Goal: Task Accomplishment & Management: Use online tool/utility

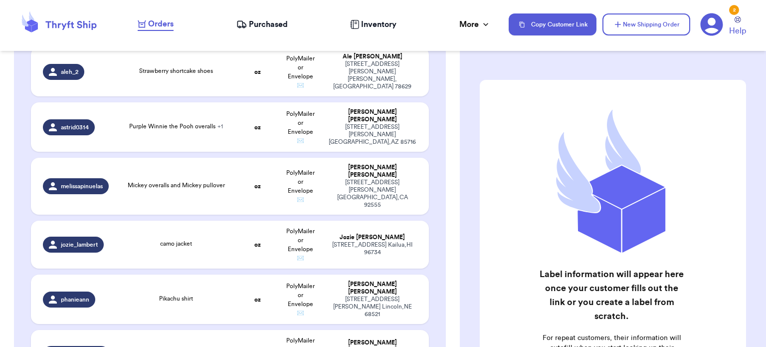
scroll to position [297, 0]
click at [200, 241] on td "camo jacket" at bounding box center [176, 244] width 120 height 48
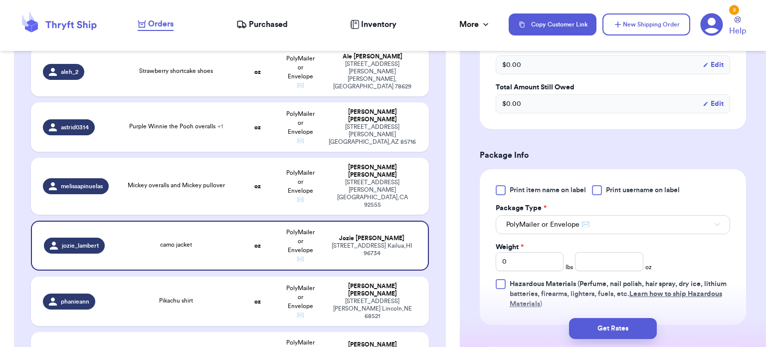
scroll to position [331, 0]
click at [600, 257] on input "number" at bounding box center [609, 261] width 68 height 19
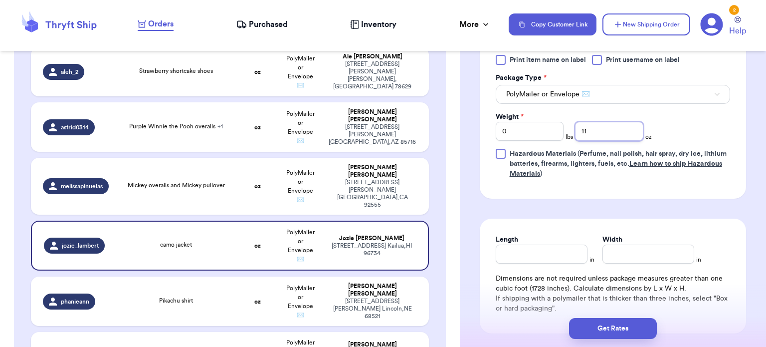
scroll to position [463, 0]
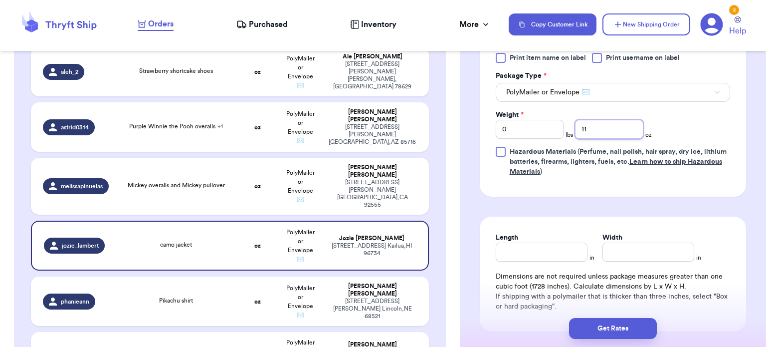
type input "11"
click at [531, 255] on input "Length" at bounding box center [542, 251] width 92 height 19
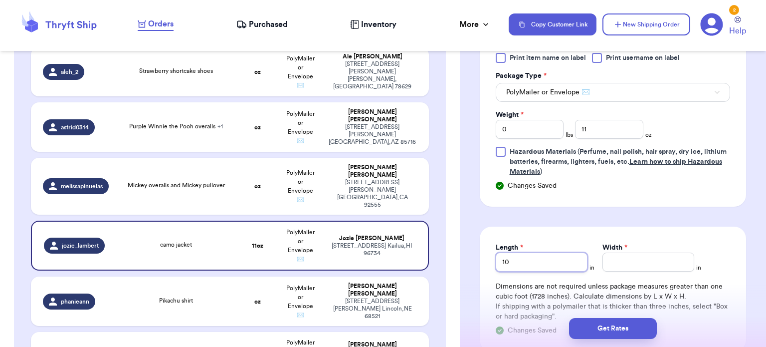
type input "10"
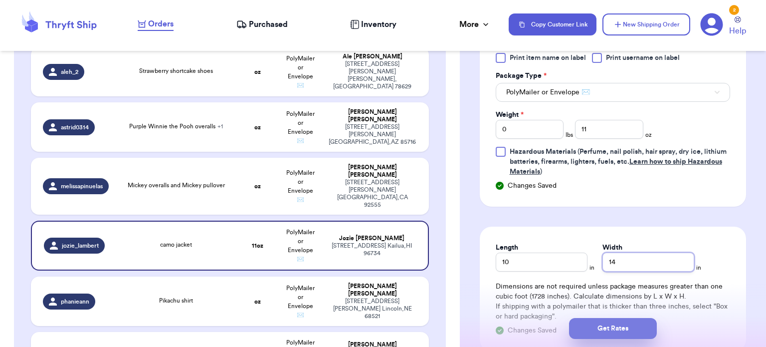
type input "14"
click at [593, 333] on button "Get Rates" at bounding box center [613, 328] width 88 height 21
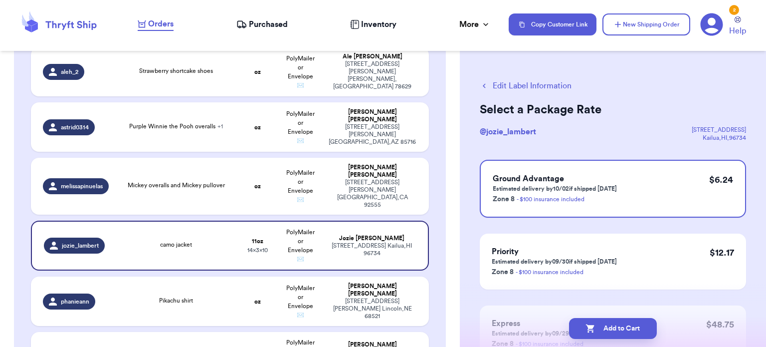
click at [593, 333] on icon "button" at bounding box center [591, 328] width 10 height 10
checkbox input "true"
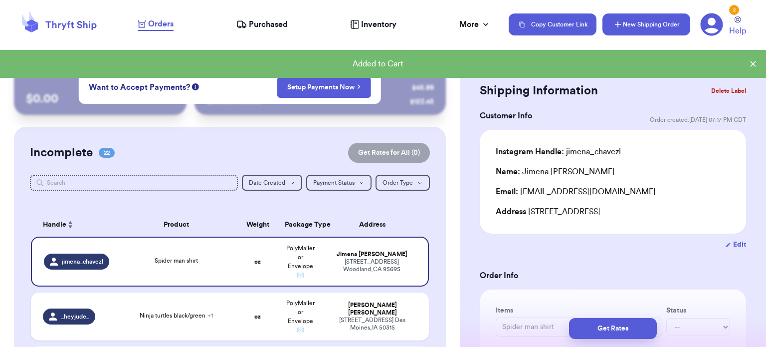
click at [629, 31] on button "New Shipping Order" at bounding box center [647, 24] width 88 height 22
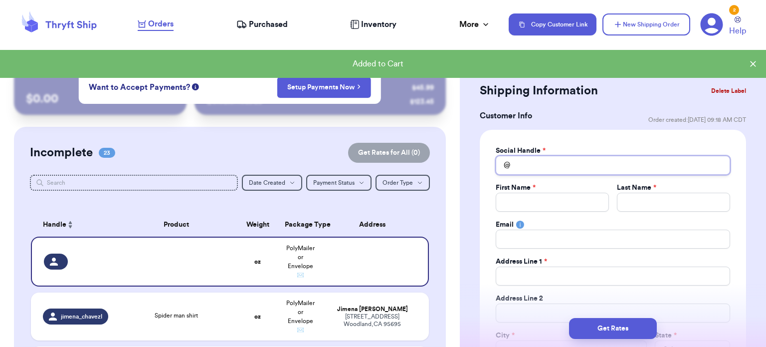
click at [527, 171] on input "Total Amount Paid" at bounding box center [613, 165] width 234 height 19
type input "v"
type input "vi"
type input "vin"
type input "vint"
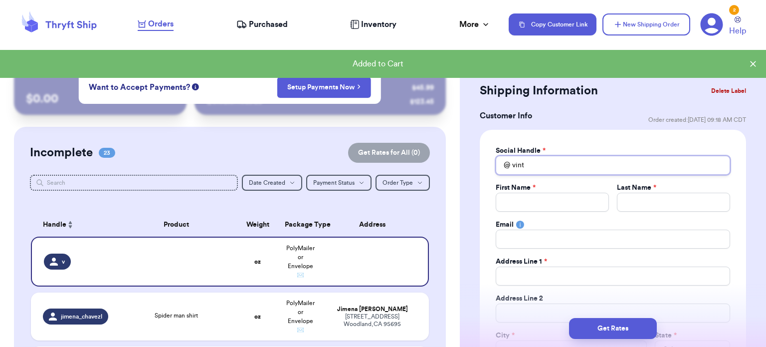
type input "vinta"
type input "vintag"
type input "vintage"
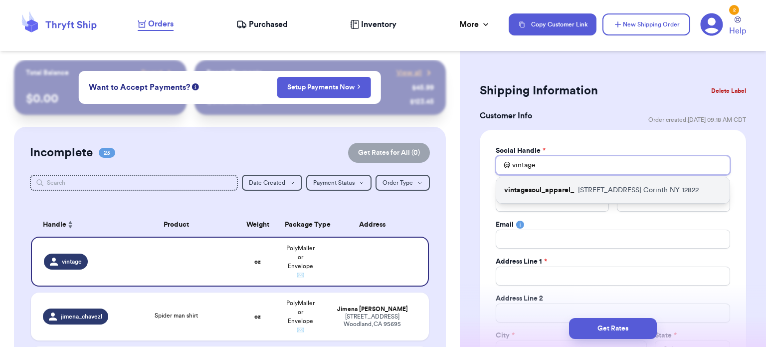
type input "vintage"
click at [532, 186] on p "vintagesoul_apparel_" at bounding box center [539, 190] width 70 height 10
type input "vintagesoul_apparel_"
type input "Alisha"
type input "Bennett"
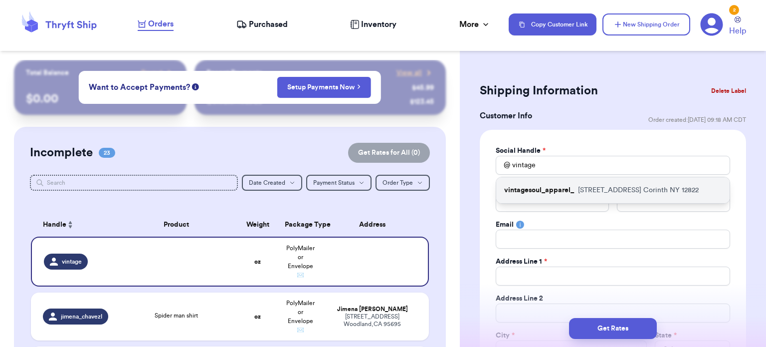
type input "abennettxo@icloud.com"
type input "27 Saratoga Ave"
type input "Corinth"
select select "NY"
type input "12822"
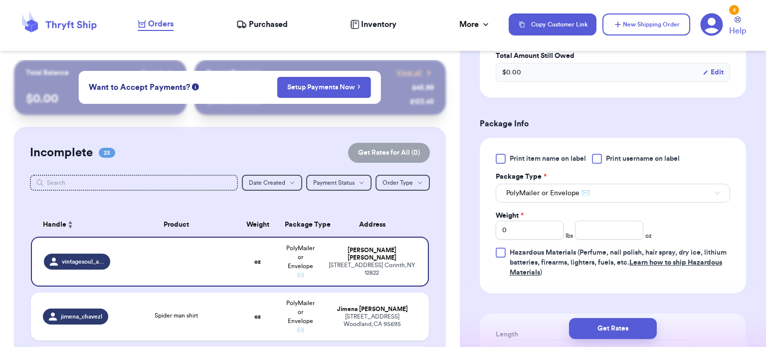
scroll to position [584, 0]
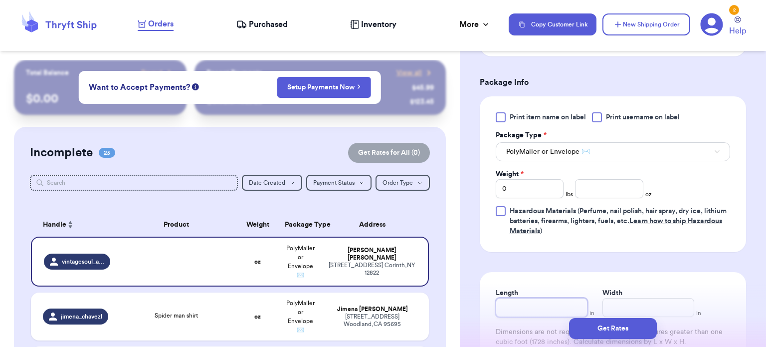
click at [537, 301] on input "Length" at bounding box center [542, 307] width 92 height 19
type input "9"
type input "6"
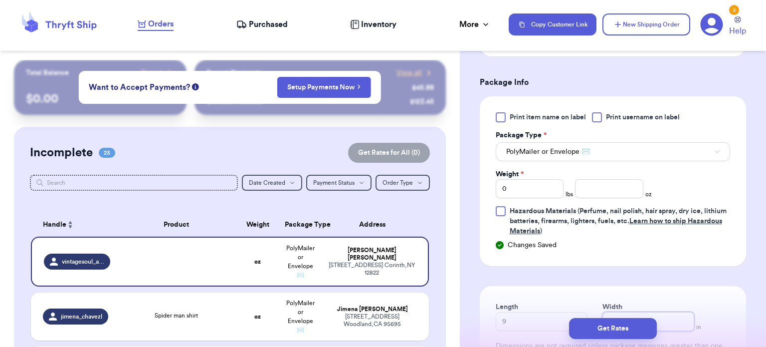
type input "6"
click at [597, 181] on input "number" at bounding box center [609, 188] width 68 height 19
type input "5"
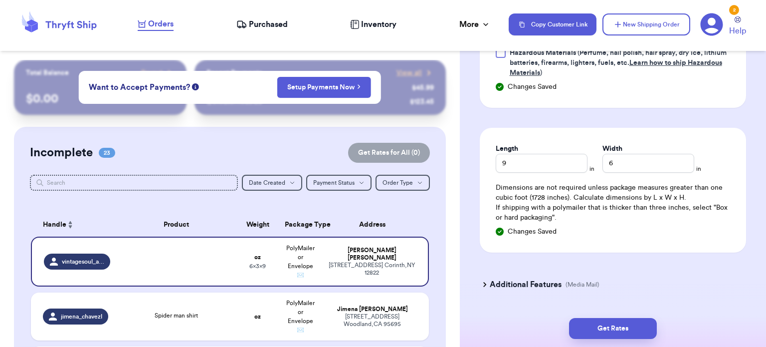
scroll to position [743, 0]
type input "4"
click at [588, 321] on button "Get Rates" at bounding box center [613, 328] width 88 height 21
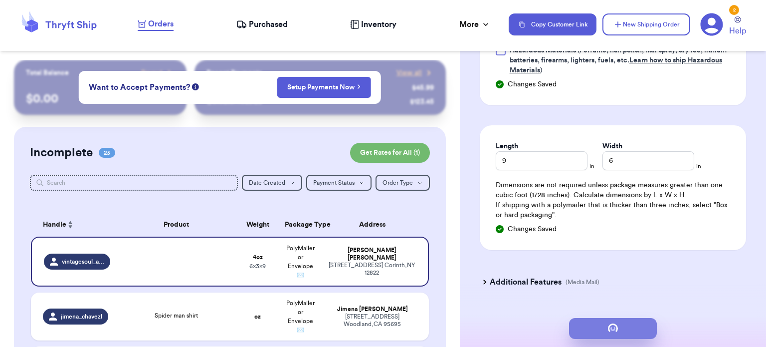
scroll to position [0, 0]
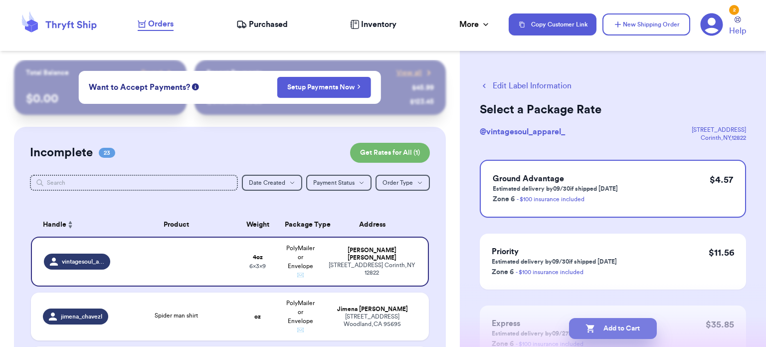
click at [633, 326] on button "Add to Cart" at bounding box center [613, 328] width 88 height 21
checkbox input "true"
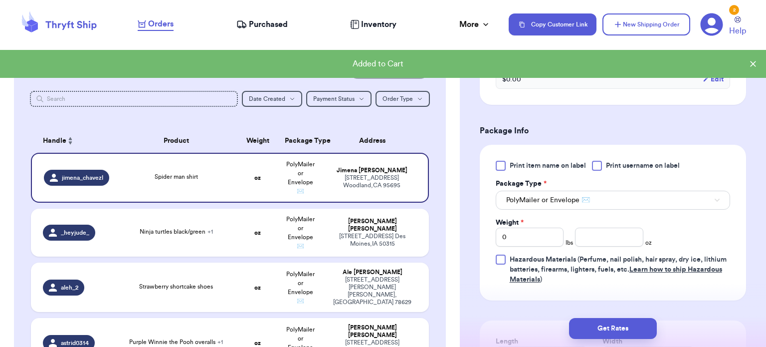
scroll to position [356, 0]
click at [579, 235] on input "number" at bounding box center [609, 235] width 68 height 19
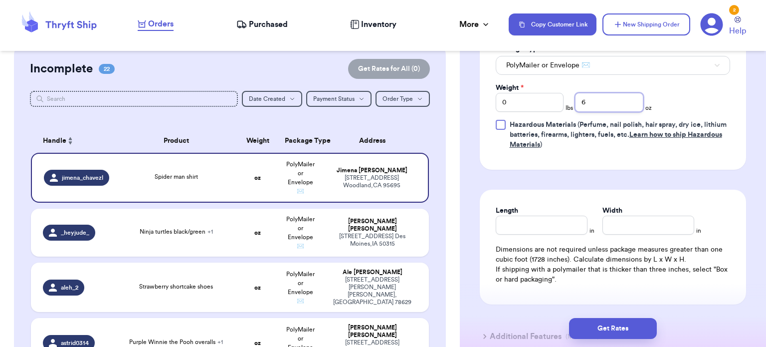
scroll to position [490, 0]
type input "6"
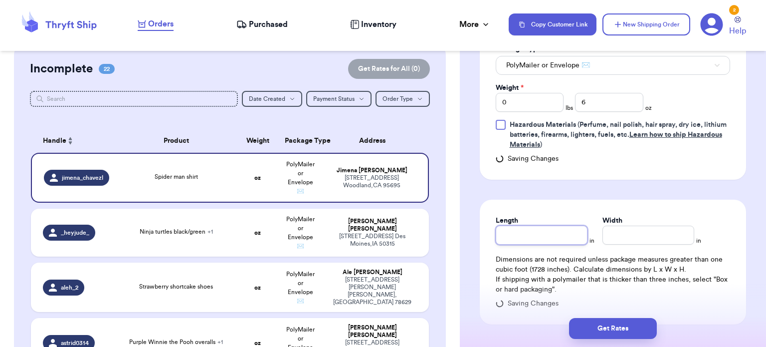
click at [572, 222] on div "Length" at bounding box center [542, 230] width 92 height 29
type input "10"
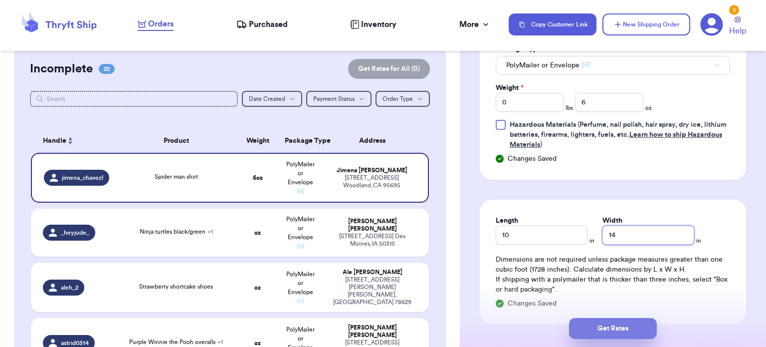
type input "14"
click at [610, 323] on button "Get Rates" at bounding box center [613, 328] width 88 height 21
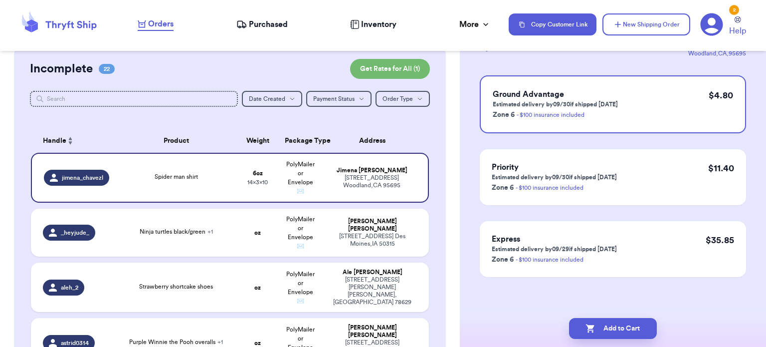
scroll to position [0, 0]
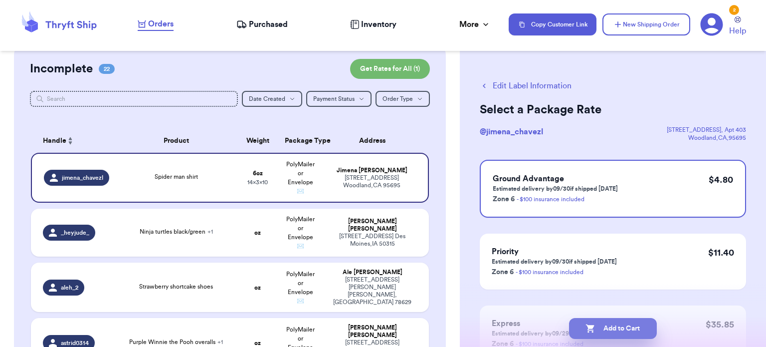
click at [619, 332] on button "Add to Cart" at bounding box center [613, 328] width 88 height 21
checkbox input "true"
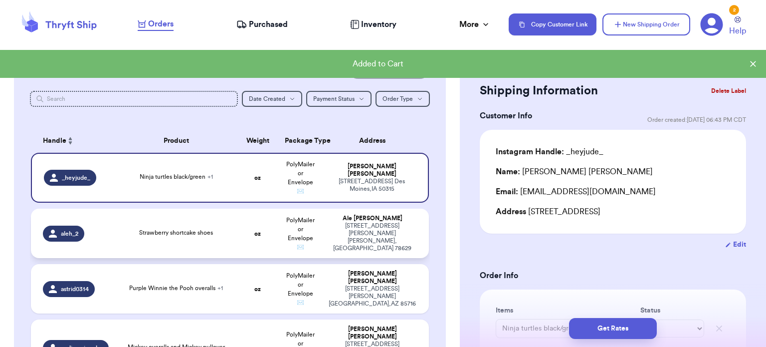
click at [171, 231] on span "Strawberry shortcake shoes" at bounding box center [176, 232] width 74 height 6
type input "Strawberry shortcake shoes"
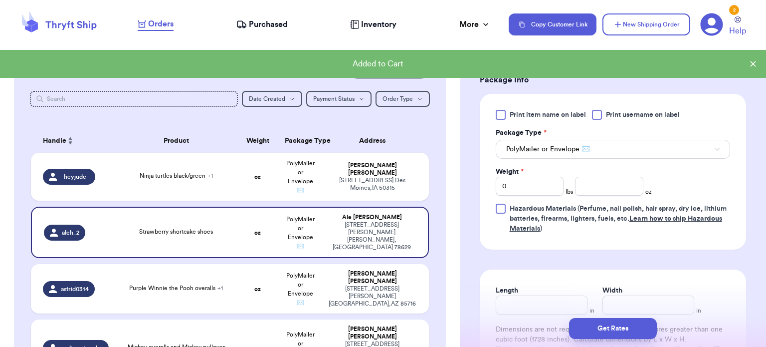
scroll to position [409, 0]
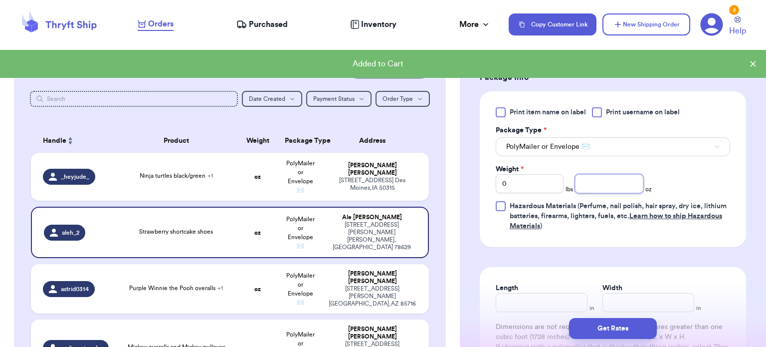
click at [595, 187] on input "number" at bounding box center [609, 183] width 68 height 19
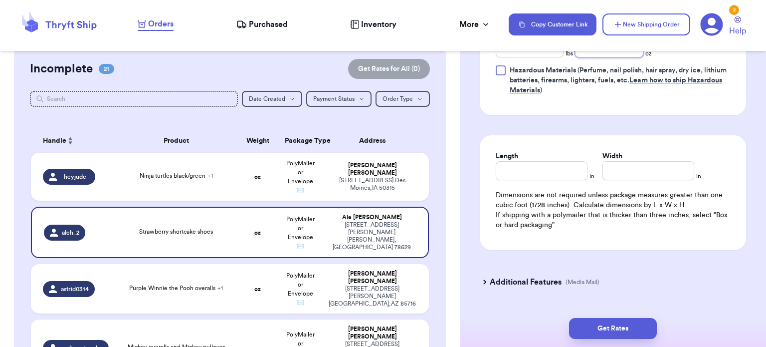
scroll to position [545, 0]
type input "17"
click at [563, 175] on input "Length" at bounding box center [542, 170] width 92 height 19
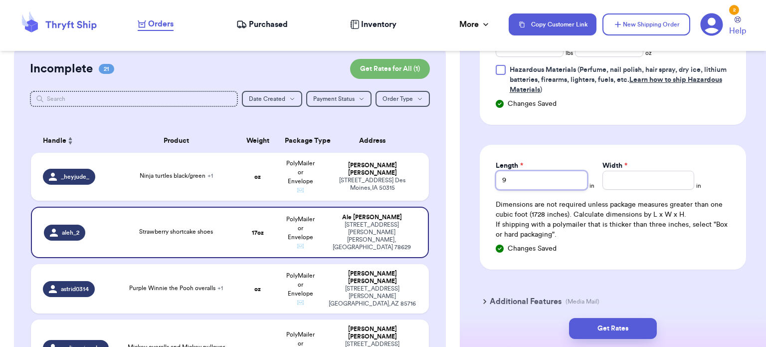
type input "9"
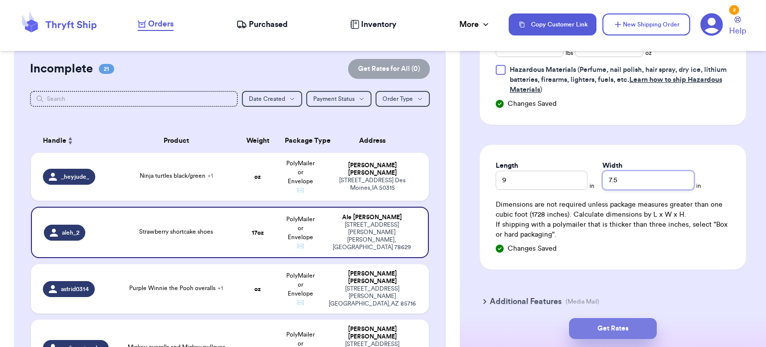
type input "7.5"
click at [606, 329] on button "Get Rates" at bounding box center [613, 328] width 88 height 21
type input "1"
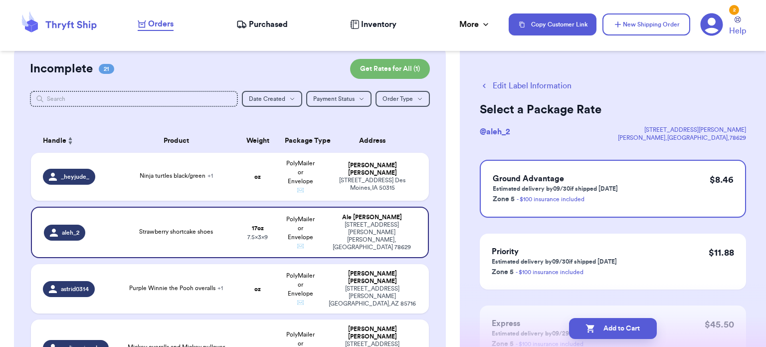
click at [606, 329] on button "Add to Cart" at bounding box center [613, 328] width 88 height 21
checkbox input "true"
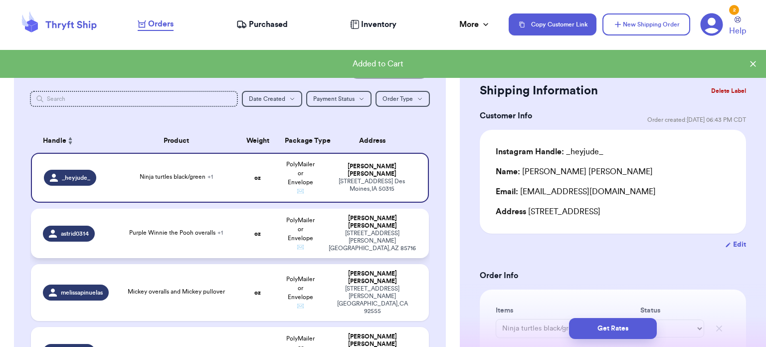
click at [180, 228] on div "Purple Winnie the Pooh overalls + 1" at bounding box center [176, 232] width 94 height 9
type input "Purple Winnie the Pooh overalls"
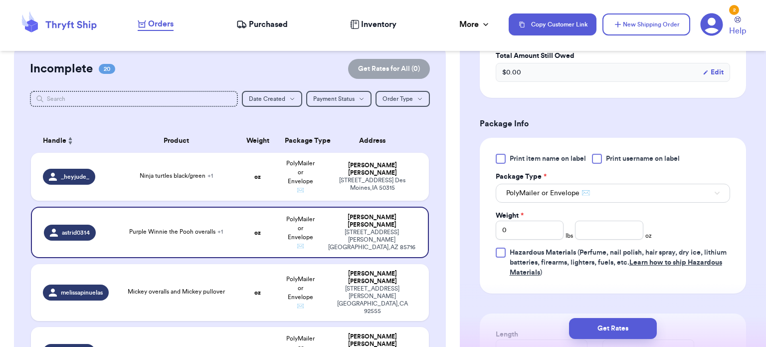
scroll to position [395, 0]
click at [588, 229] on input "number" at bounding box center [609, 229] width 68 height 19
type input "8"
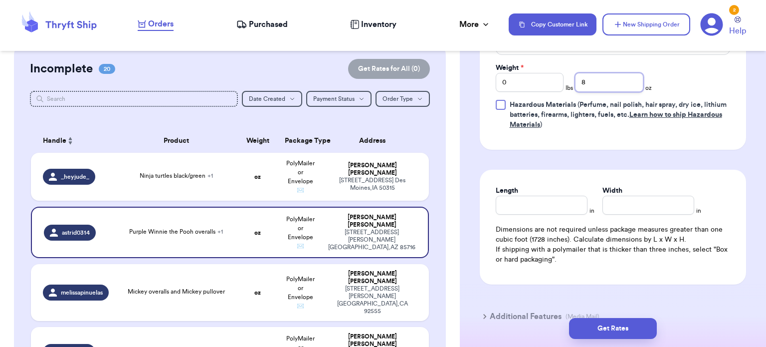
scroll to position [601, 0]
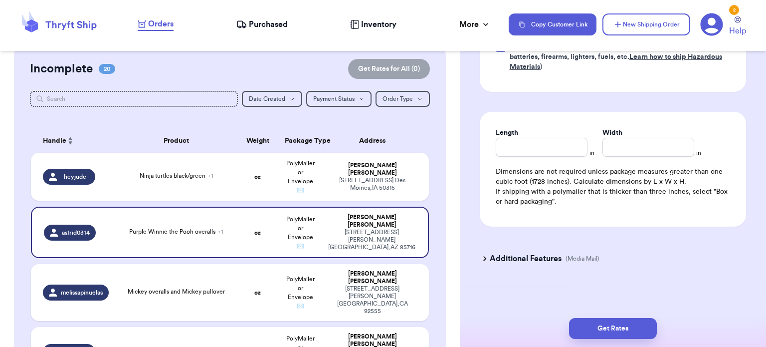
type input "8"
click at [540, 145] on div "Length" at bounding box center [542, 142] width 92 height 29
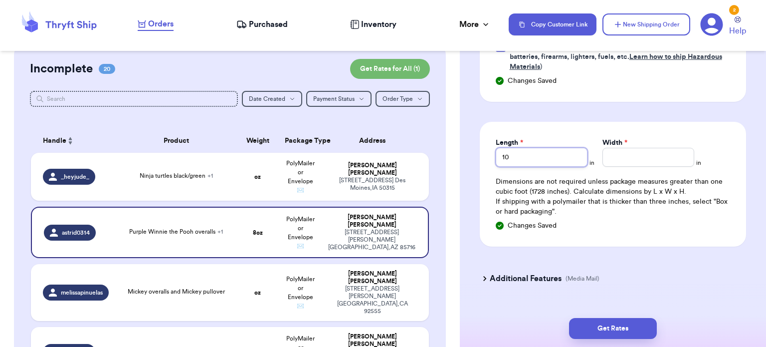
type input "10"
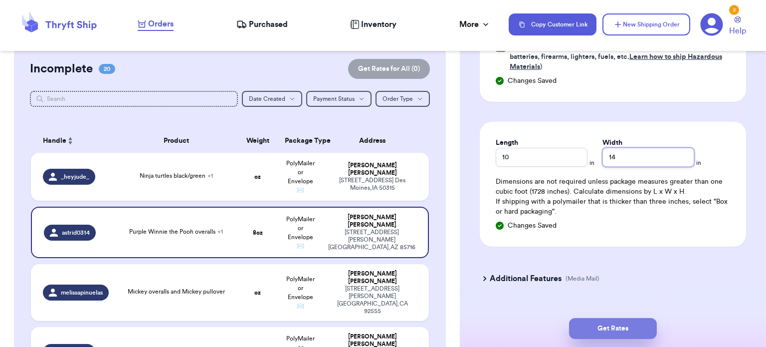
type input "14"
click at [608, 332] on button "Get Rates" at bounding box center [613, 328] width 88 height 21
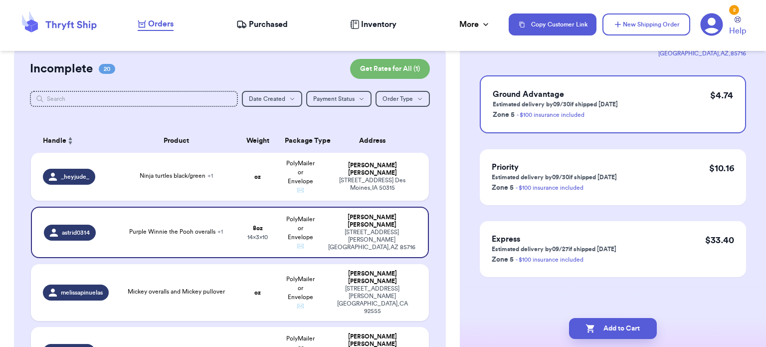
scroll to position [0, 0]
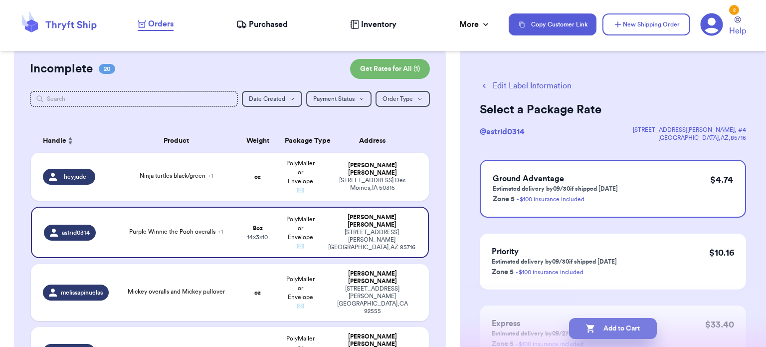
click at [616, 328] on button "Add to Cart" at bounding box center [613, 328] width 88 height 21
checkbox input "true"
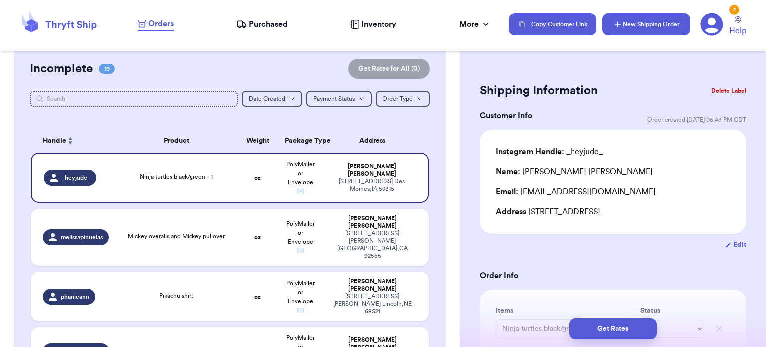
click at [634, 25] on button "New Shipping Order" at bounding box center [647, 24] width 88 height 22
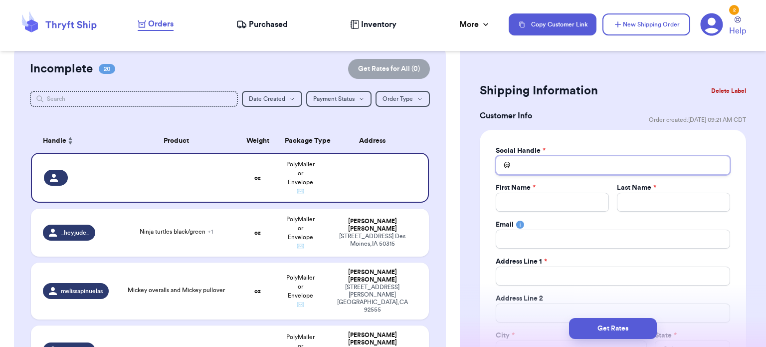
click at [526, 165] on input "Total Amount Paid" at bounding box center [613, 165] width 234 height 19
type input "b"
type input "be"
type input "bel"
type input "beli"
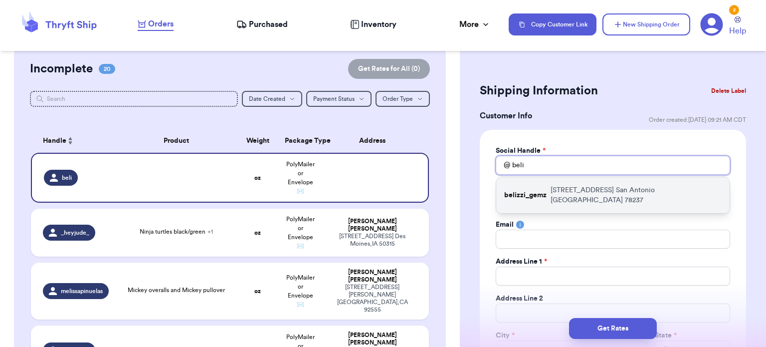
type input "beli"
click at [541, 197] on div "belizzi_gemz 406 NW 39th st San Antonio TX 78237" at bounding box center [612, 195] width 233 height 36
type input "belizzi_gemz"
type input "Beatriz"
type input "Calderon"
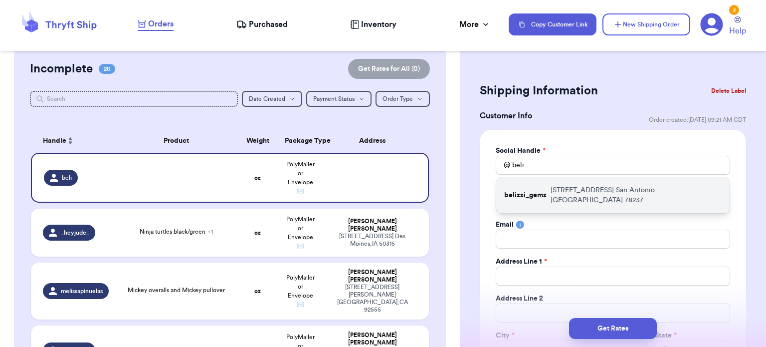
type input "betty.calderon20@gmail.com"
type input "406 NW 39th st"
type input "San Antonio"
select select "TX"
type input "78237"
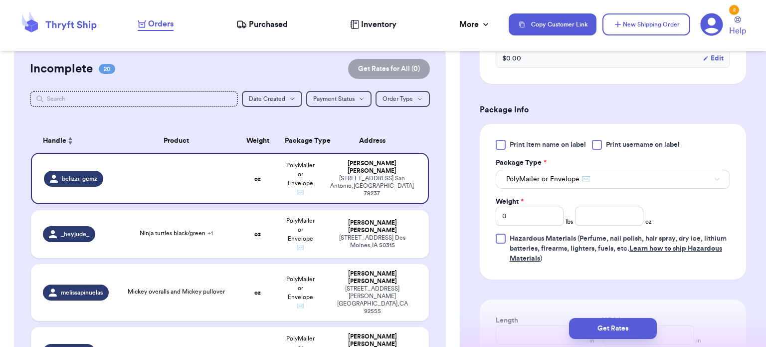
scroll to position [556, 0]
click at [610, 214] on input "number" at bounding box center [609, 216] width 68 height 19
type input "7"
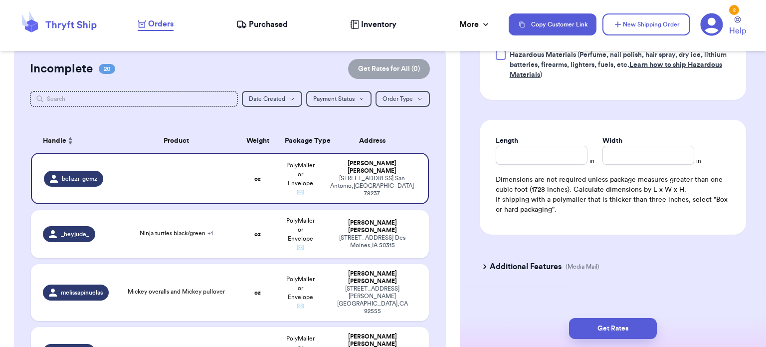
scroll to position [747, 0]
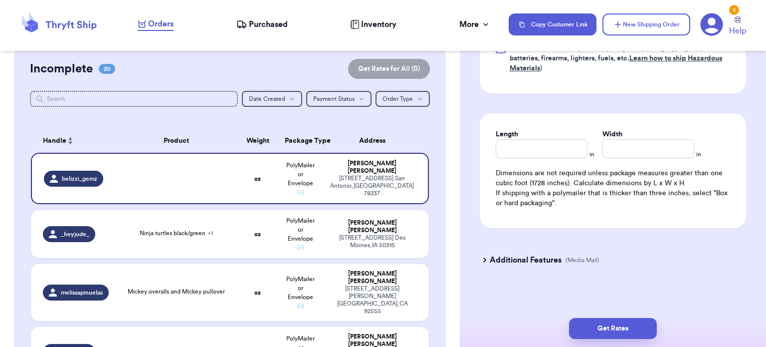
type input "6"
click at [561, 143] on div "Length" at bounding box center [542, 143] width 92 height 29
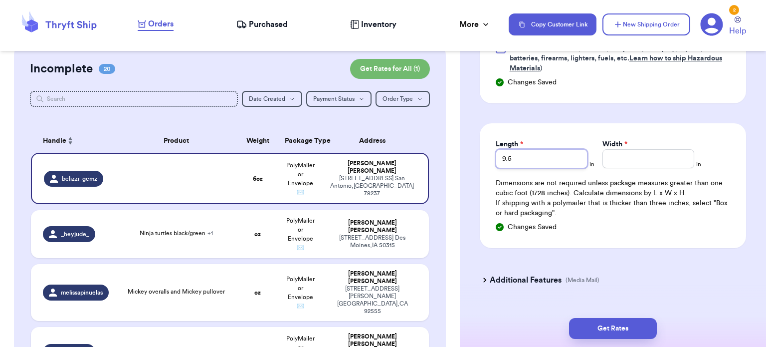
type input "9.5"
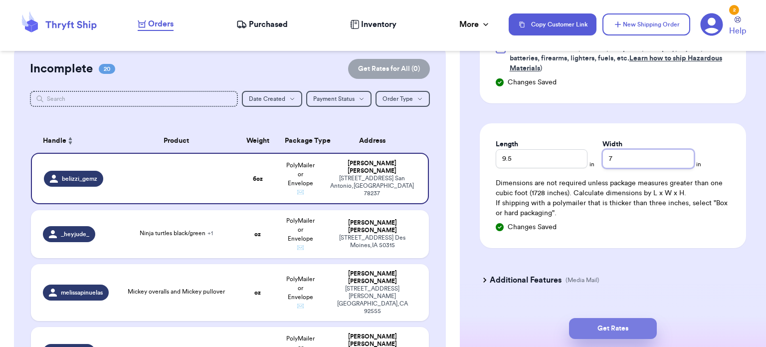
type input "7"
click at [626, 327] on button "Get Rates" at bounding box center [613, 328] width 88 height 21
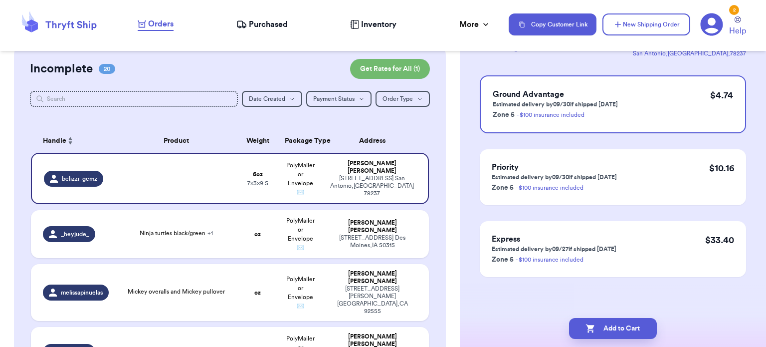
scroll to position [0, 0]
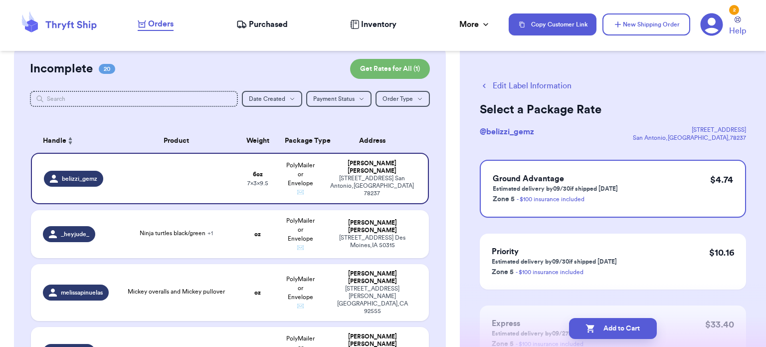
click at [626, 327] on button "Add to Cart" at bounding box center [613, 328] width 88 height 21
checkbox input "true"
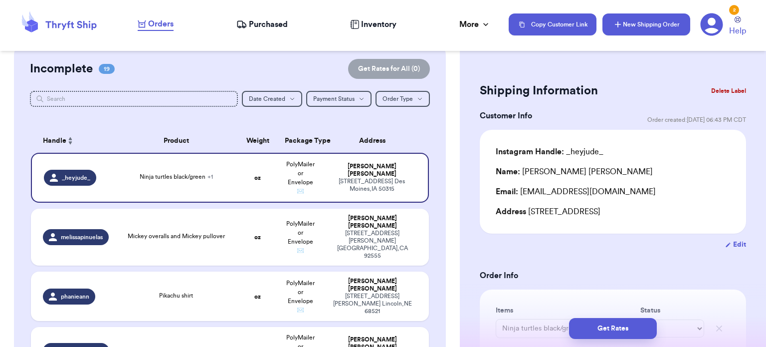
click at [627, 27] on button "New Shipping Order" at bounding box center [647, 24] width 88 height 22
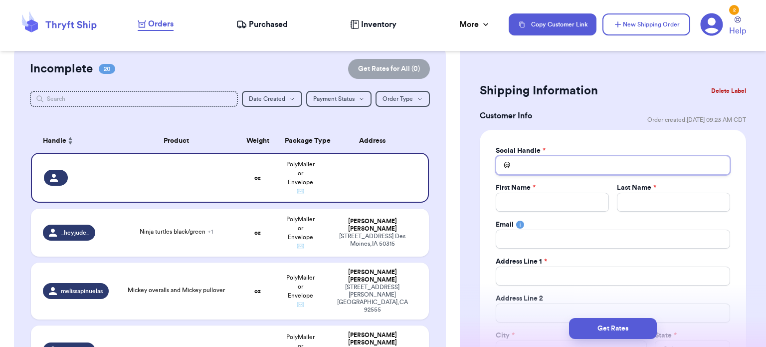
click at [531, 168] on input "Total Amount Paid" at bounding box center [613, 165] width 234 height 19
type input "d"
type input "day"
type input "days"
type input "daysi"
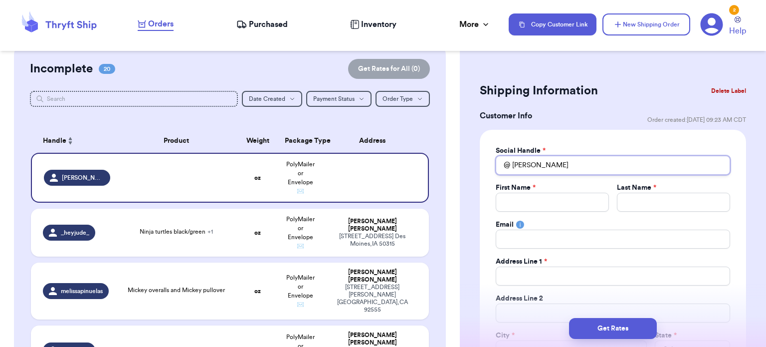
type input "days"
type input "day"
type input "da"
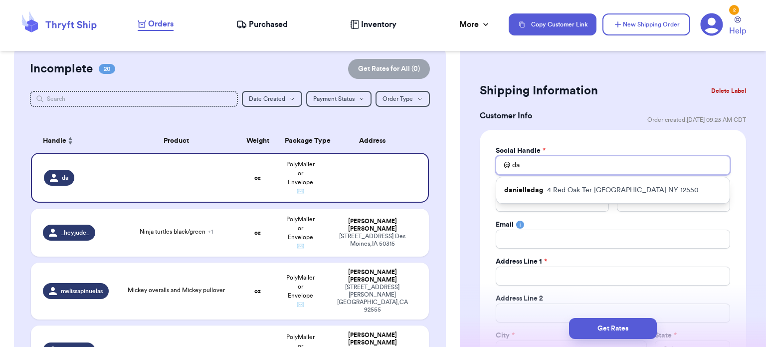
type input "d"
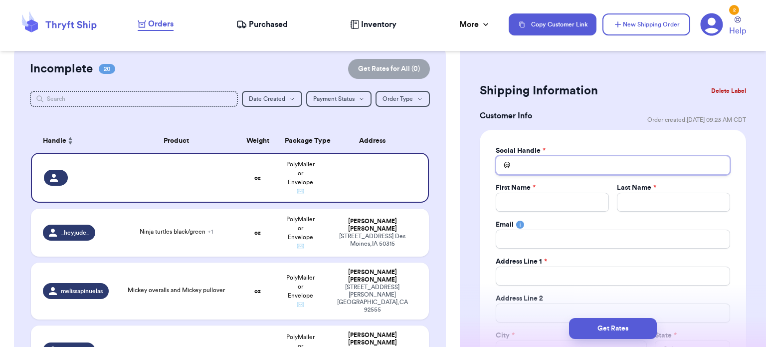
type input "d"
type input "da"
type input "day"
type input "days"
type input "day"
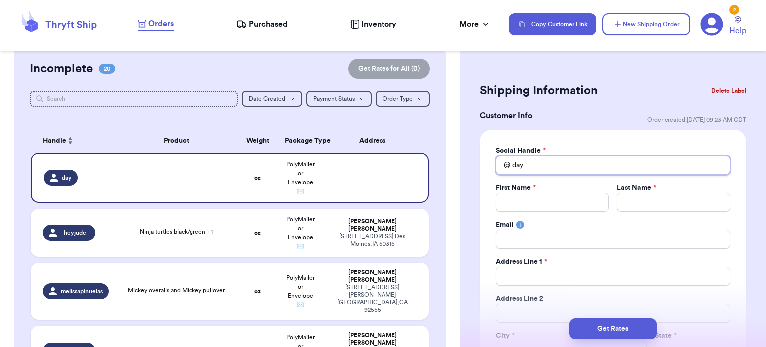
type input "da"
type input "d"
click at [721, 91] on button "Delete Label" at bounding box center [728, 91] width 43 height 22
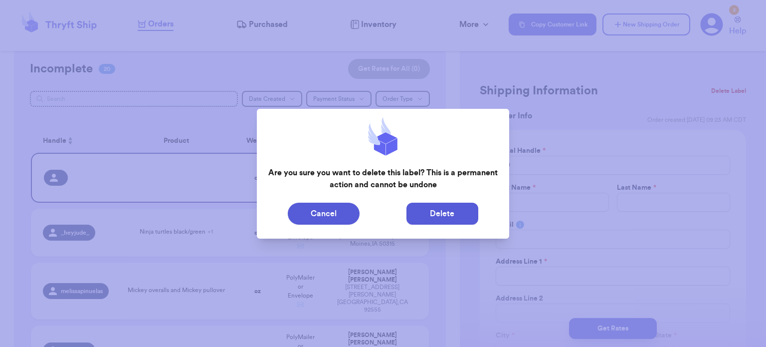
click at [439, 206] on button "Delete" at bounding box center [443, 214] width 72 height 22
type input "Ninja turtles black/green"
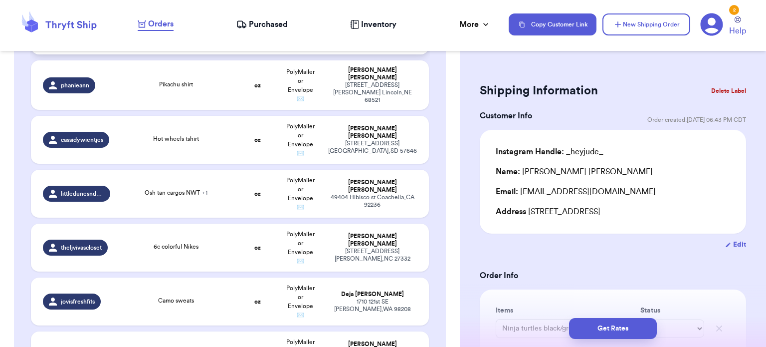
scroll to position [295, 0]
click at [161, 230] on td "6c colorful Nikes" at bounding box center [176, 247] width 120 height 48
type input "6c colorful Nikes"
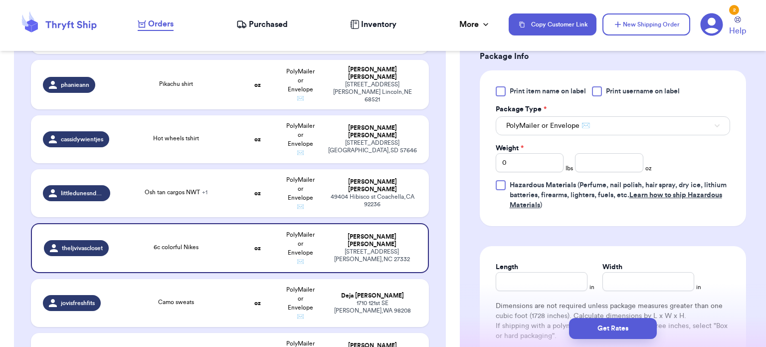
scroll to position [429, 0]
click at [600, 163] on input "number" at bounding box center [609, 163] width 68 height 19
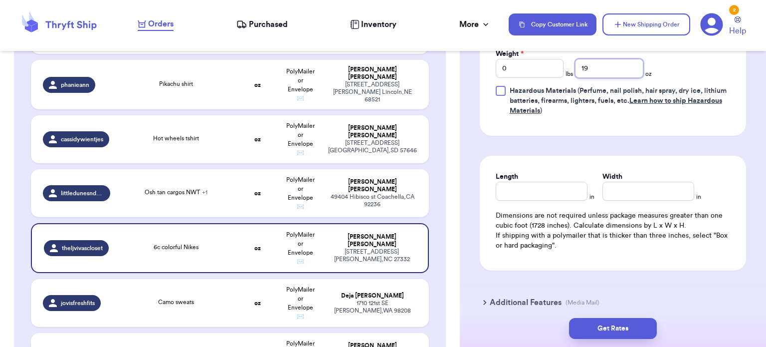
scroll to position [525, 0]
type input "19"
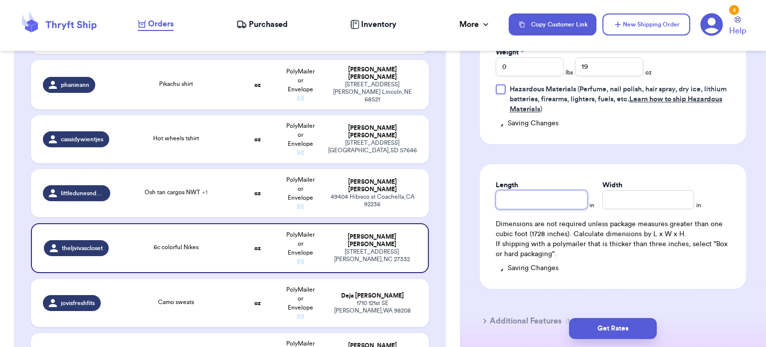
click at [572, 181] on div "Length" at bounding box center [542, 194] width 92 height 29
type input "9.5"
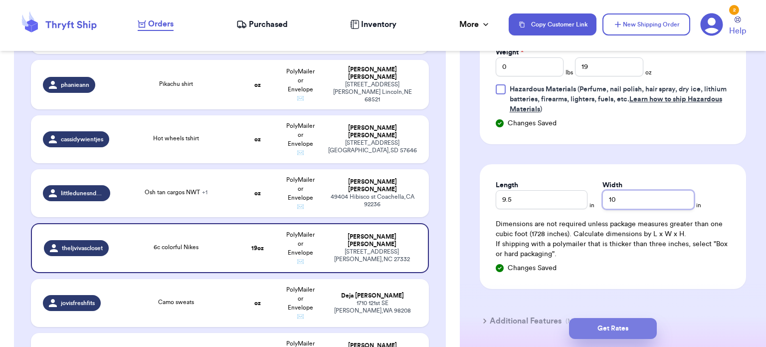
type input "10"
click at [625, 330] on button "Get Rates" at bounding box center [613, 328] width 88 height 21
type input "1"
type input "3"
